Goal: Task Accomplishment & Management: Manage account settings

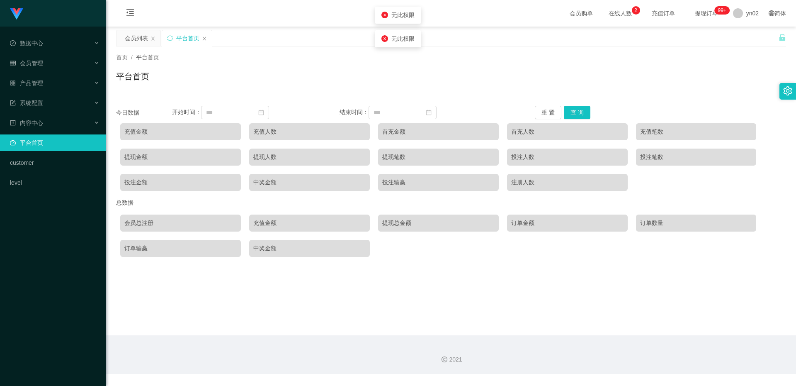
click at [39, 300] on div "Shopee工作台代理端 数据中心 会员管理 会员列表 会员加减打码量 提现列表 赠送彩金 在线用户 陪玩用户 充值列表 会员加扣款 产品管理 系统配置 内容…" at bounding box center [53, 193] width 106 height 386
click at [738, 16] on div "yn02" at bounding box center [746, 13] width 36 height 27
click at [741, 35] on span "退出登录" at bounding box center [746, 36] width 23 height 7
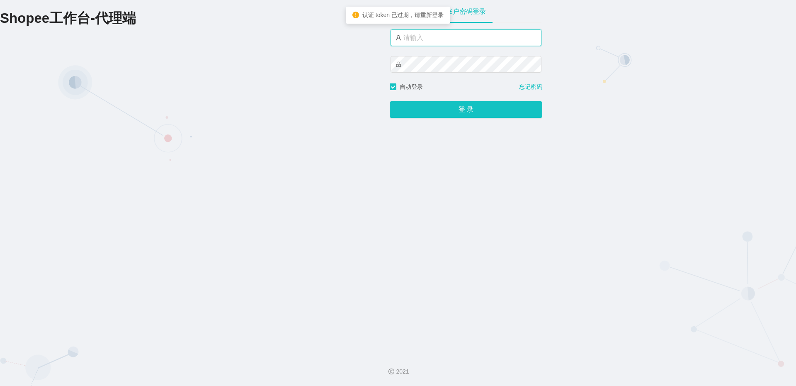
type input "yn02"
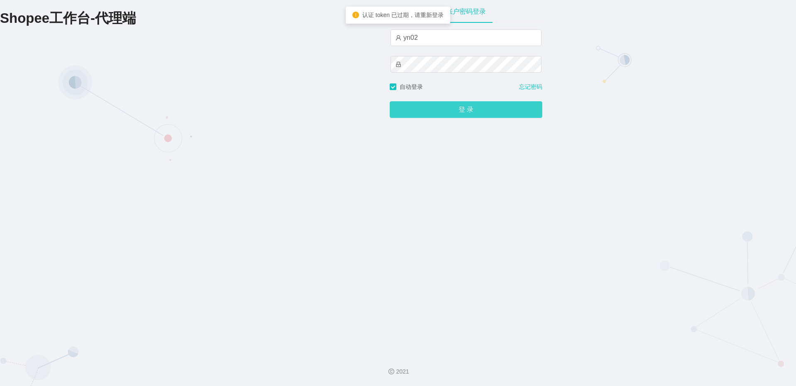
click at [464, 109] on button "登 录" at bounding box center [466, 109] width 153 height 17
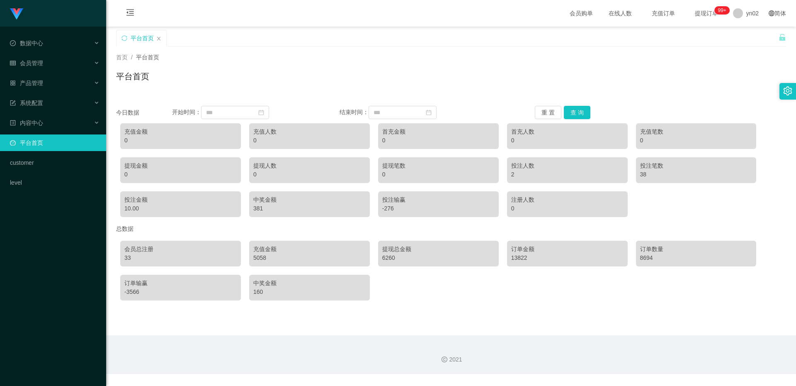
click at [55, 257] on div "Shopee工作台代理端 数据中心 会员管理 产品管理 系统配置 内容中心 平台首页 customer level" at bounding box center [53, 193] width 106 height 386
click at [49, 254] on div "Shopee工作台代理端 数据中心 会员管理 产品管理 系统配置 内容中心 平台首页 customer level" at bounding box center [53, 193] width 106 height 386
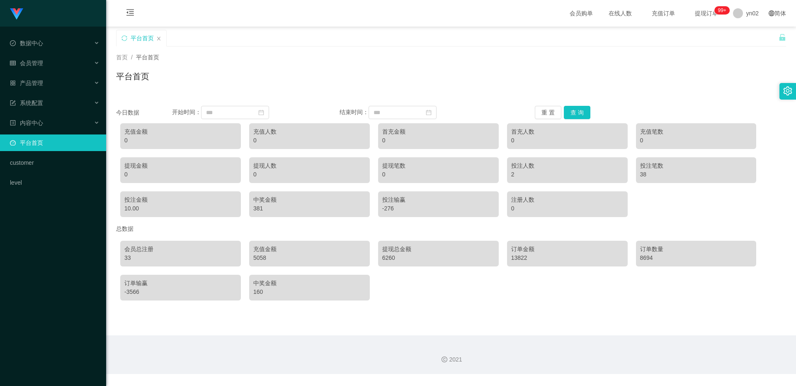
click at [49, 254] on div "Shopee工作台代理端 数据中心 会员管理 产品管理 系统配置 内容中心 平台首页 customer level" at bounding box center [53, 193] width 106 height 386
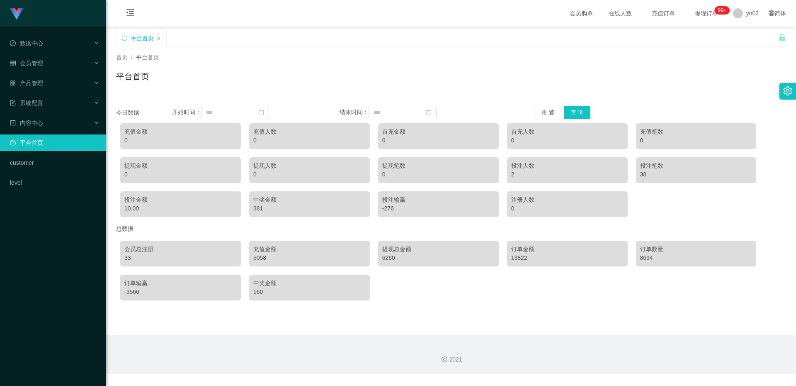
click at [49, 254] on div "Shopee工作台代理端 数据中心 会员管理 产品管理 系统配置 内容中心 平台首页 customer level" at bounding box center [53, 193] width 106 height 386
click at [43, 40] on span "数据中心" at bounding box center [26, 43] width 33 height 7
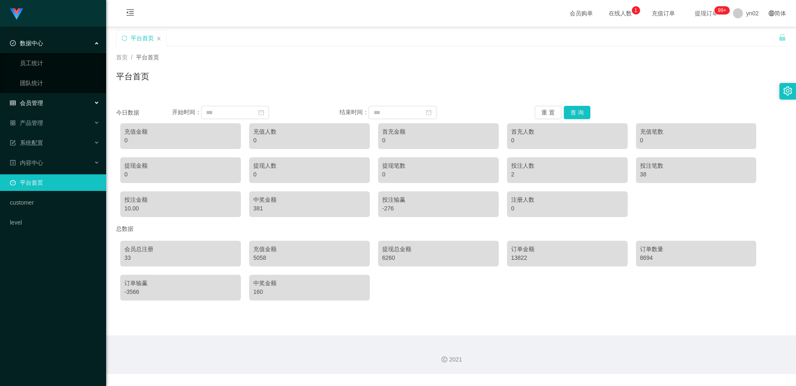
click at [35, 103] on span "会员管理" at bounding box center [26, 103] width 33 height 7
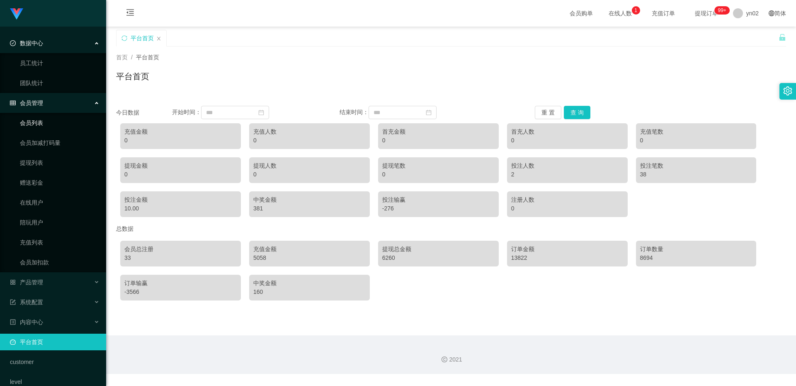
click at [32, 119] on link "会员列表" at bounding box center [60, 122] width 80 height 17
